Goal: Task Accomplishment & Management: Use online tool/utility

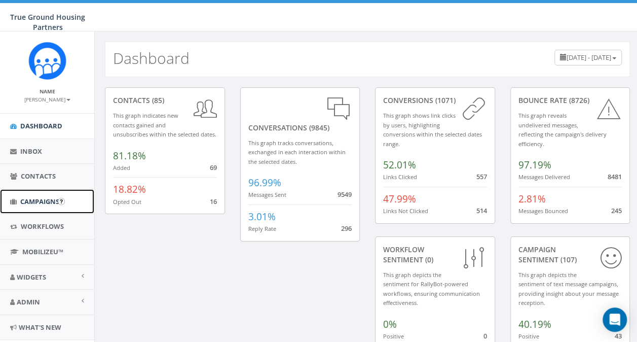
click at [52, 198] on span "Campaigns" at bounding box center [39, 201] width 39 height 9
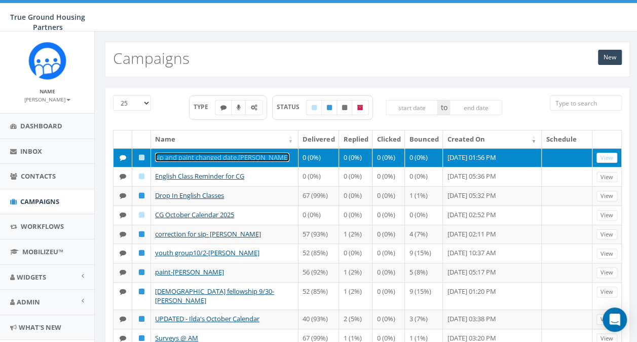
click at [173, 156] on link "sip and paint changed date.[PERSON_NAME]" at bounding box center [222, 157] width 134 height 9
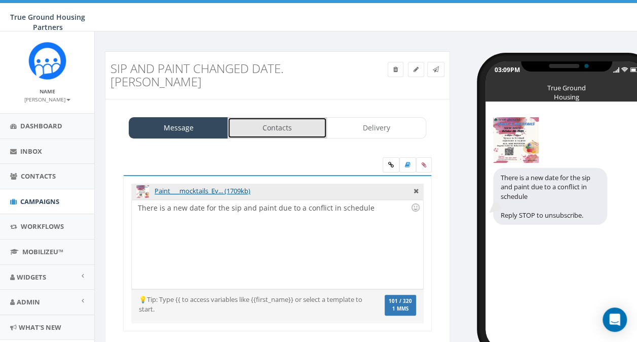
click at [280, 117] on link "Contacts" at bounding box center [277, 127] width 99 height 21
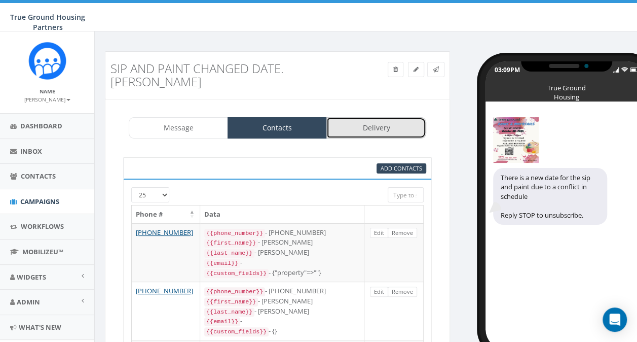
click at [370, 117] on link "Delivery" at bounding box center [375, 127] width 99 height 21
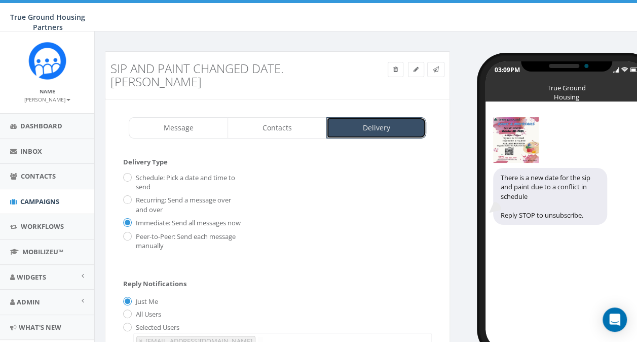
click at [370, 117] on link "Delivery" at bounding box center [375, 127] width 99 height 21
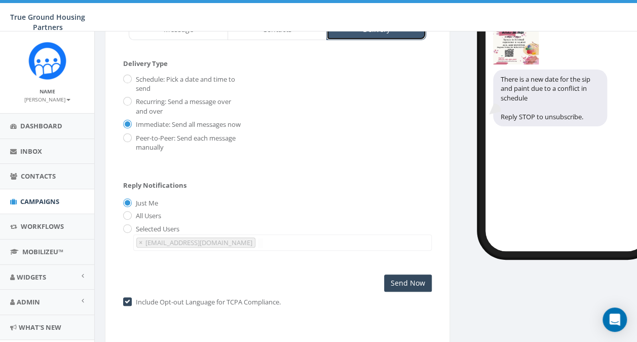
scroll to position [101, 0]
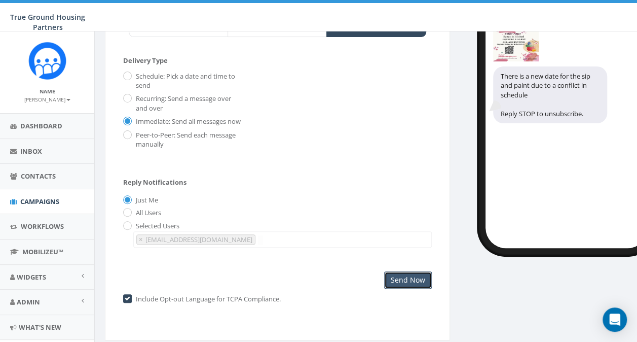
click at [408, 271] on input "Send Now" at bounding box center [408, 279] width 48 height 17
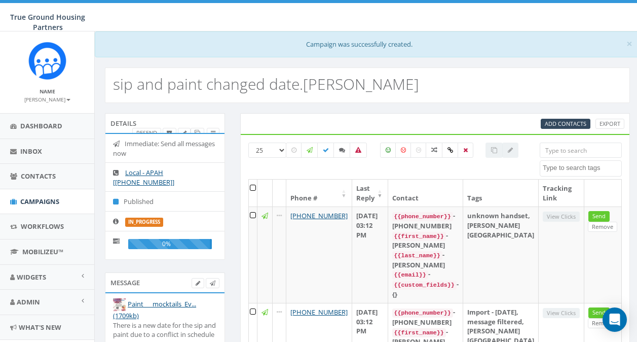
select select
